Goal: Task Accomplishment & Management: Use online tool/utility

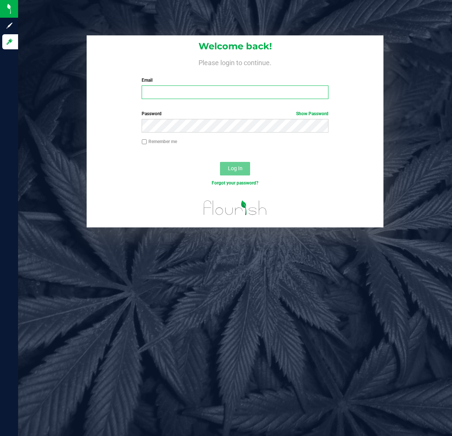
click at [210, 93] on input "Email" at bounding box center [235, 92] width 186 height 14
type input "[EMAIL_ADDRESS][DOMAIN_NAME]"
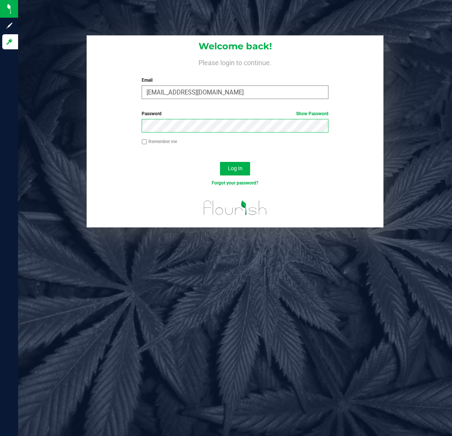
click at [220, 162] on button "Log In" at bounding box center [235, 169] width 30 height 14
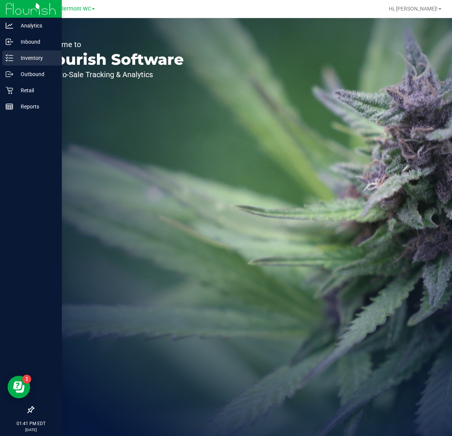
drag, startPoint x: 15, startPoint y: 61, endPoint x: 24, endPoint y: 55, distance: 10.7
click at [15, 61] on p "Inventory" at bounding box center [35, 57] width 45 height 9
